Goal: Transaction & Acquisition: Purchase product/service

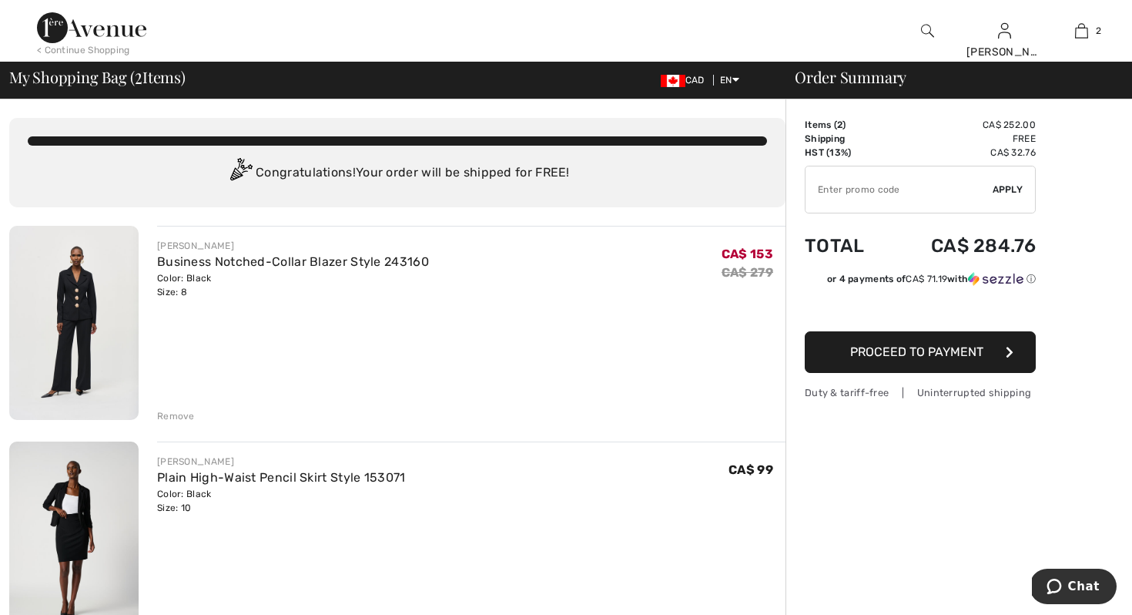
click at [840, 189] on input "TEXT" at bounding box center [899, 189] width 187 height 46
type input "EXTRA15"
click at [1011, 183] on span "Apply" at bounding box center [1008, 190] width 31 height 14
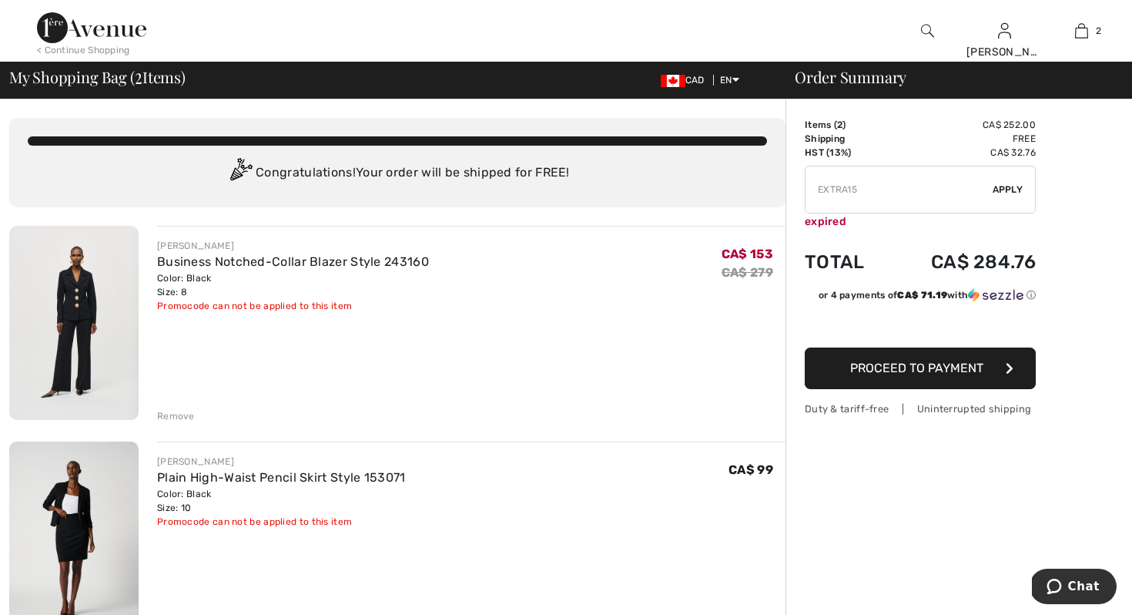
click at [548, 331] on div "[PERSON_NAME] Business Notched-Collar Blazer Style 243160 Color: Black Size: 8 …" at bounding box center [471, 324] width 628 height 197
drag, startPoint x: 860, startPoint y: 189, endPoint x: 764, endPoint y: 188, distance: 96.3
click at [652, 518] on div "[PERSON_NAME] Plain High-Waist Pencil Skirt Style 153071 Color: Black Size: 10 …" at bounding box center [471, 491] width 628 height 74
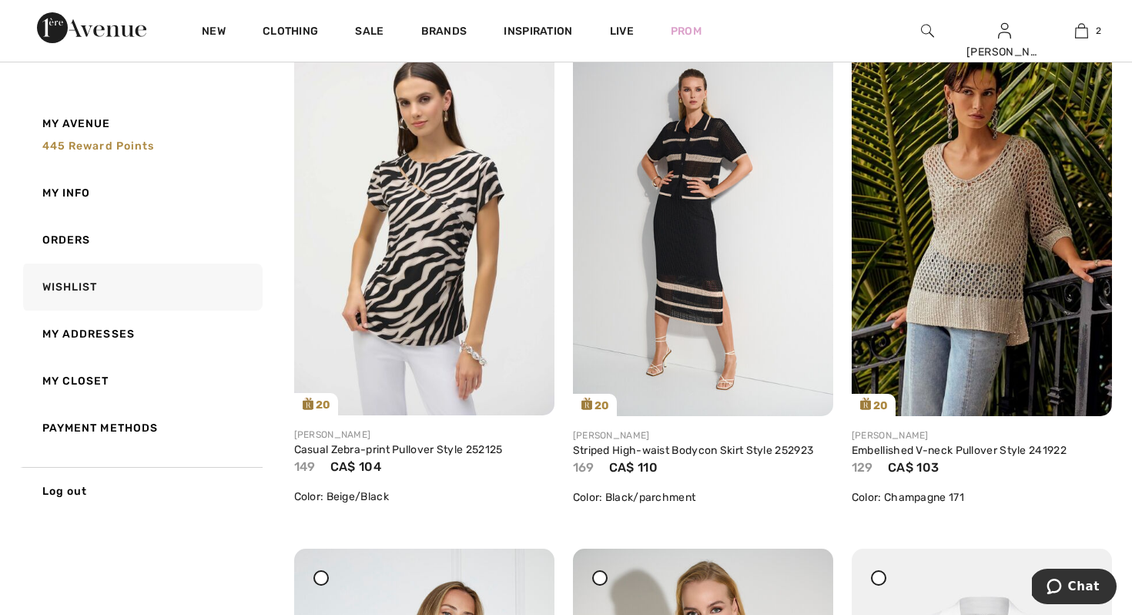
scroll to position [1294, 0]
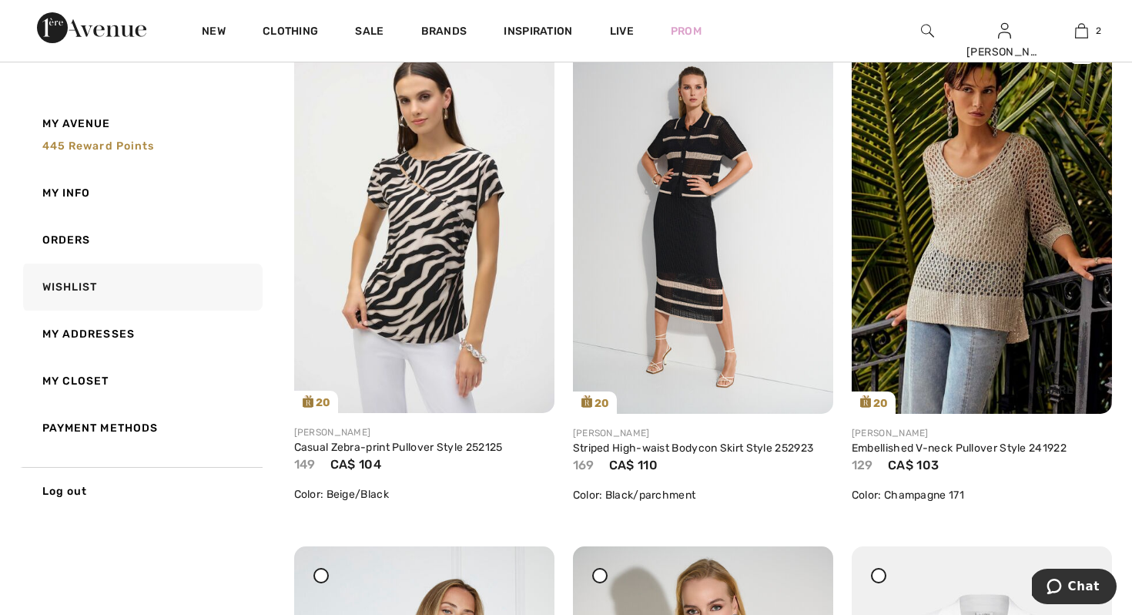
click at [945, 193] on img at bounding box center [982, 218] width 260 height 390
